Goal: Consume media (video, audio)

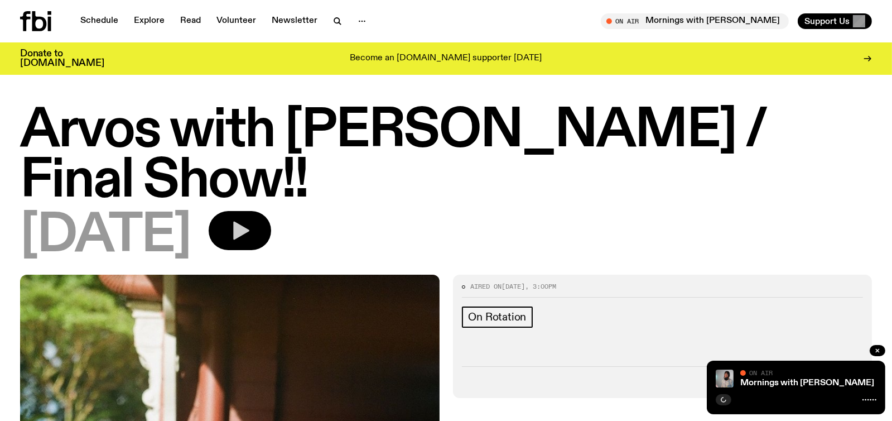
click at [251, 220] on icon "button" at bounding box center [240, 230] width 22 height 22
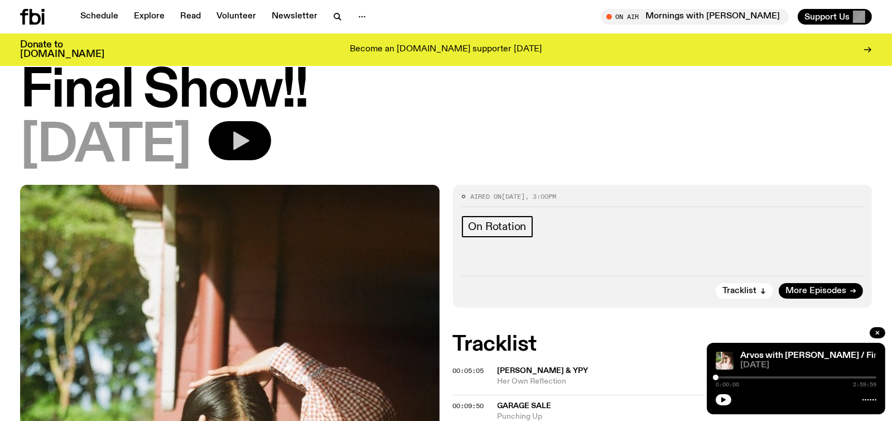
scroll to position [108, 0]
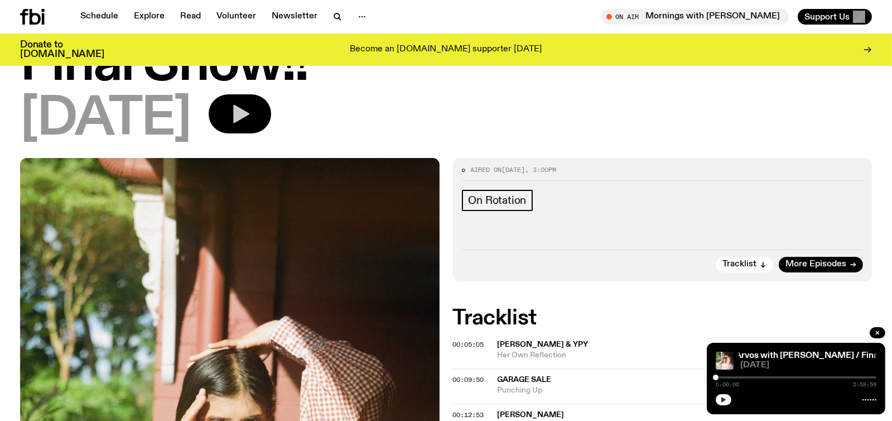
click at [726, 395] on button "button" at bounding box center [724, 399] width 16 height 11
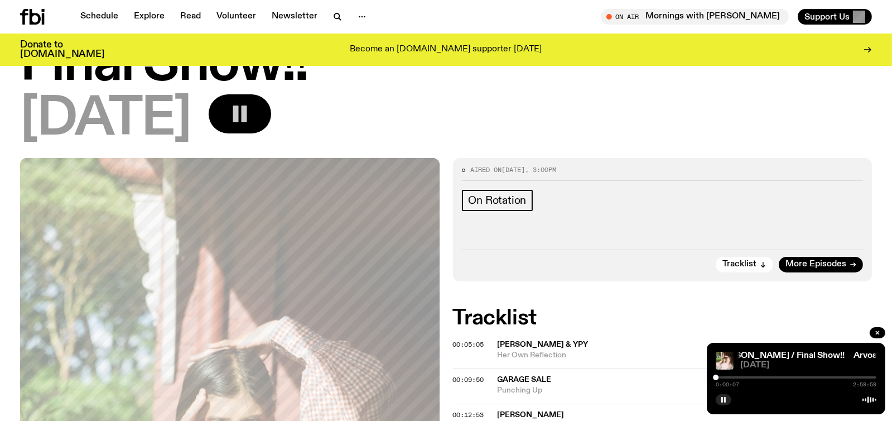
click at [668, 265] on div "Tracklist More Episodes" at bounding box center [663, 260] width 402 height 23
click at [722, 398] on icon "button" at bounding box center [724, 399] width 7 height 7
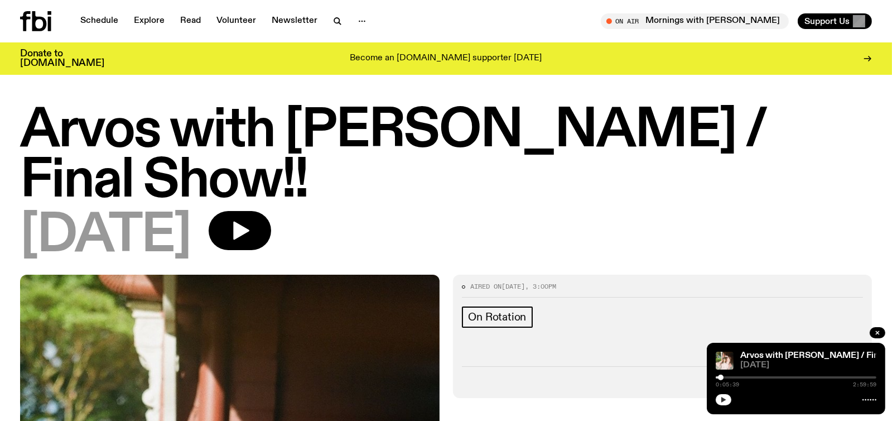
click at [723, 397] on icon "button" at bounding box center [724, 399] width 7 height 7
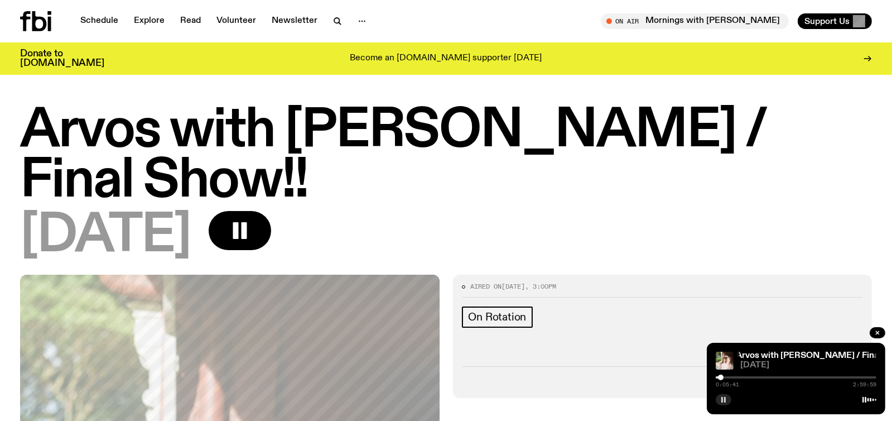
click at [722, 400] on rect "button" at bounding box center [723, 400] width 2 height 6
